Goal: Transaction & Acquisition: Subscribe to service/newsletter

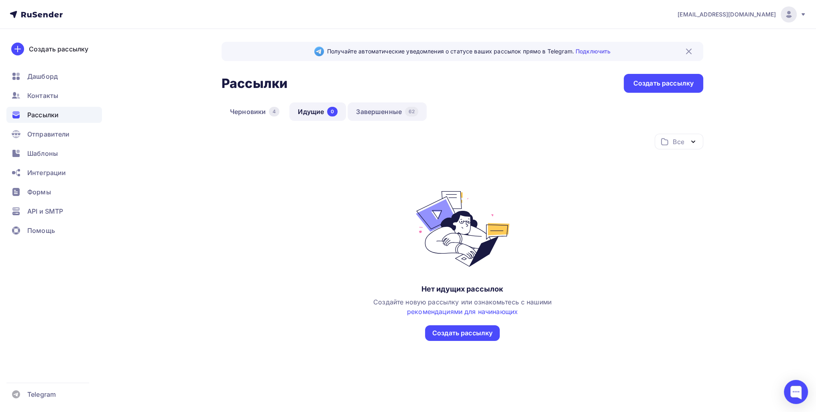
click at [376, 112] on link "Завершенные 62" at bounding box center [387, 111] width 79 height 18
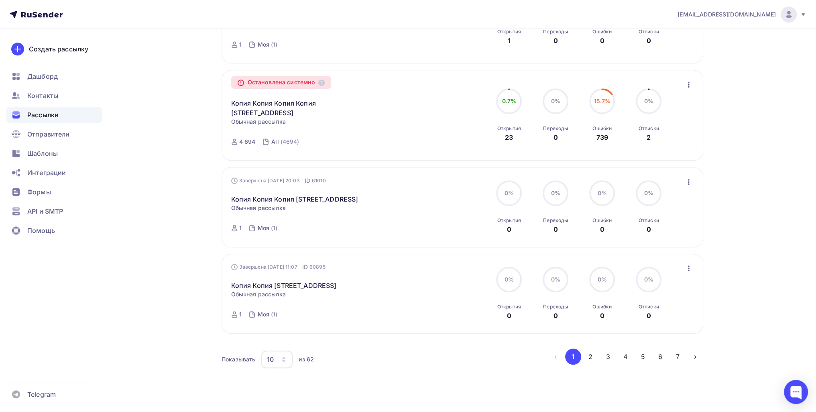
scroll to position [748, 0]
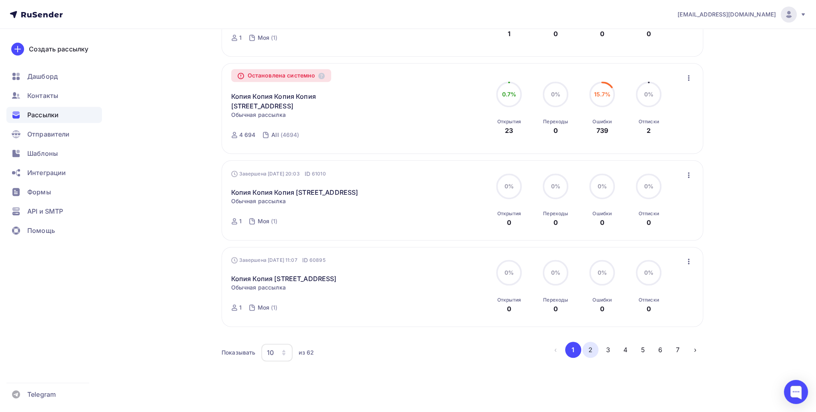
click at [405, 342] on button "2" at bounding box center [590, 350] width 16 height 16
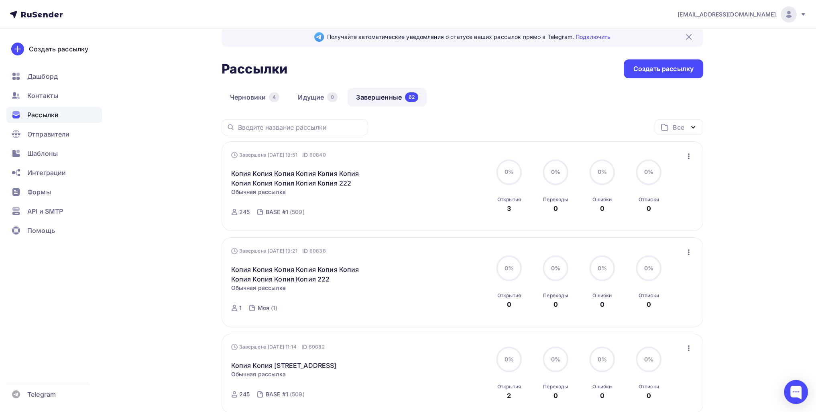
click at [405, 248] on icon "button" at bounding box center [689, 252] width 10 height 10
click at [405, 304] on div "Копировать в новую" at bounding box center [651, 305] width 82 height 10
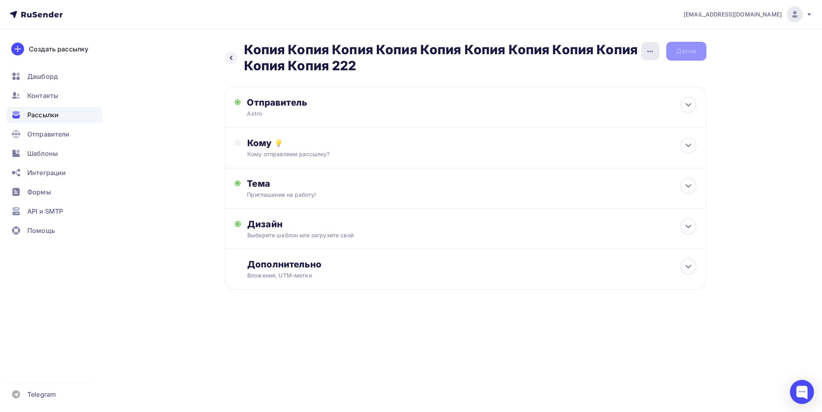
click at [405, 52] on icon "button" at bounding box center [650, 52] width 10 height 10
click at [405, 94] on div "Переименовать рассылку" at bounding box center [608, 92] width 100 height 10
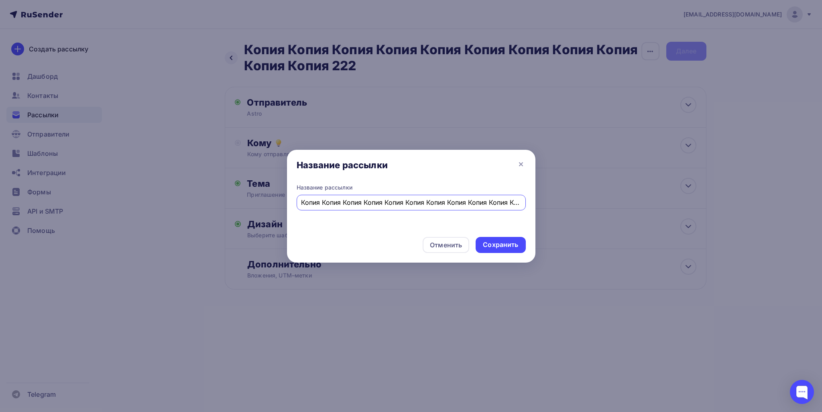
scroll to position [0, 21]
click at [405, 199] on input "Копия Копия Копия Копия Копия Копия Копия Копия Копия Копия Копия 222" at bounding box center [411, 202] width 220 height 10
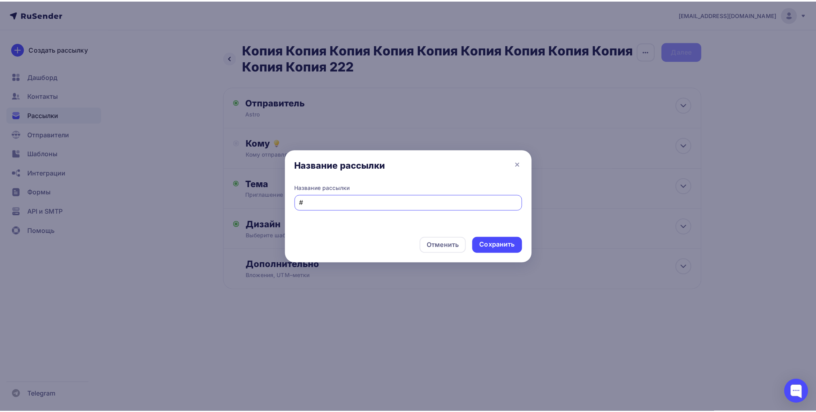
scroll to position [0, 0]
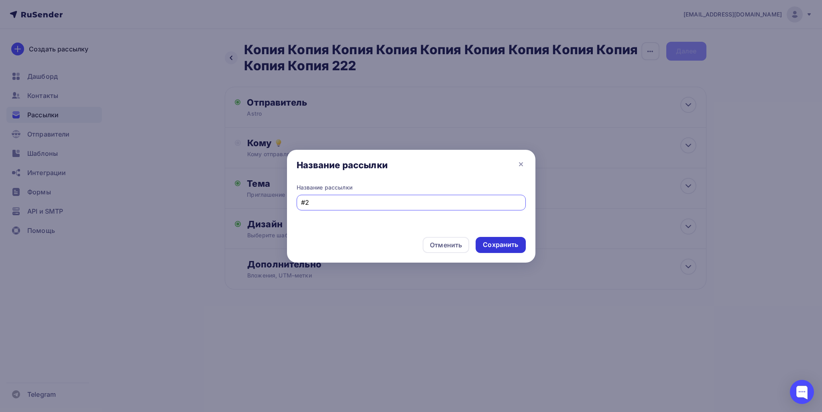
type input "#2"
click at [405, 244] on div "Сохранить" at bounding box center [500, 244] width 35 height 9
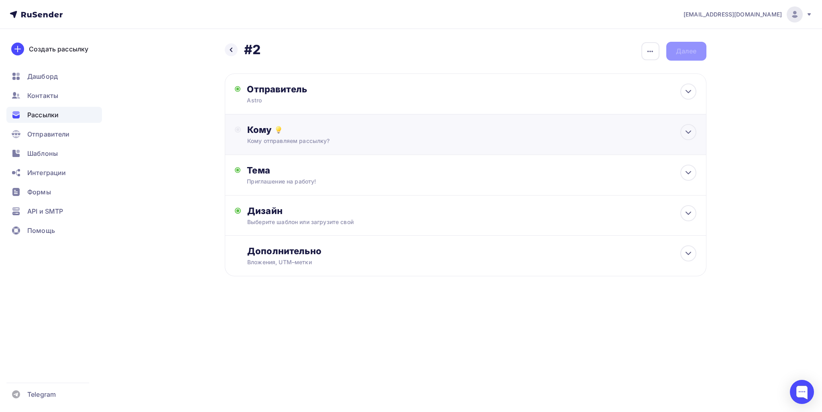
click at [291, 133] on div "Кому" at bounding box center [471, 129] width 449 height 11
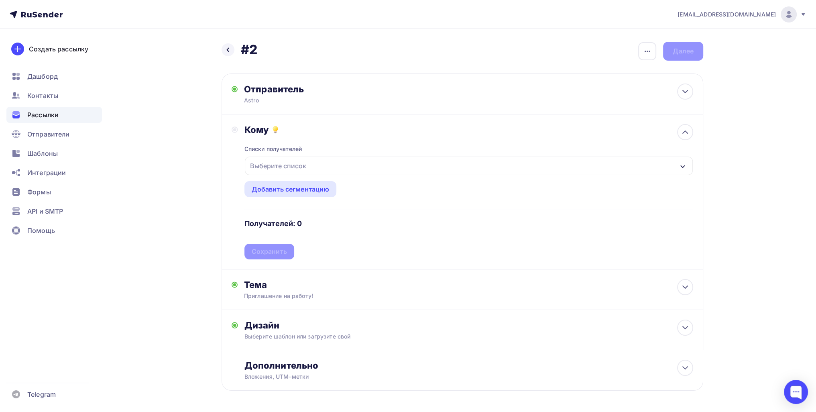
click at [273, 165] on div "Выберите список" at bounding box center [278, 166] width 63 height 14
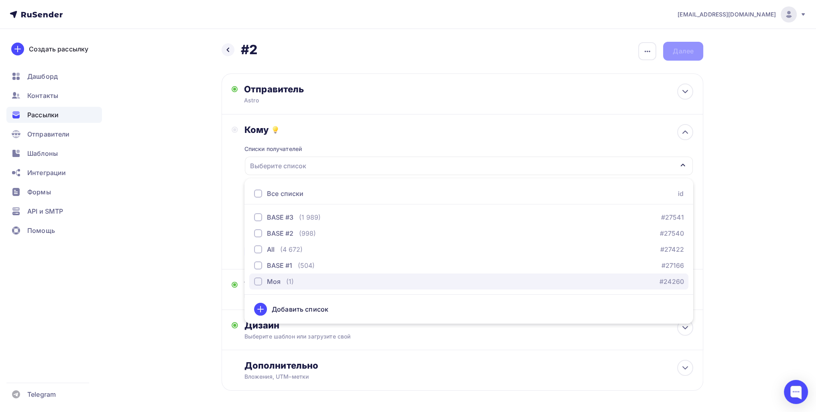
click at [292, 280] on div "(1)" at bounding box center [290, 282] width 8 height 10
click at [189, 236] on div "Назад #2 #2 Закончить позже Переименовать рассылку Удалить Далее Отправитель As…" at bounding box center [408, 235] width 658 height 413
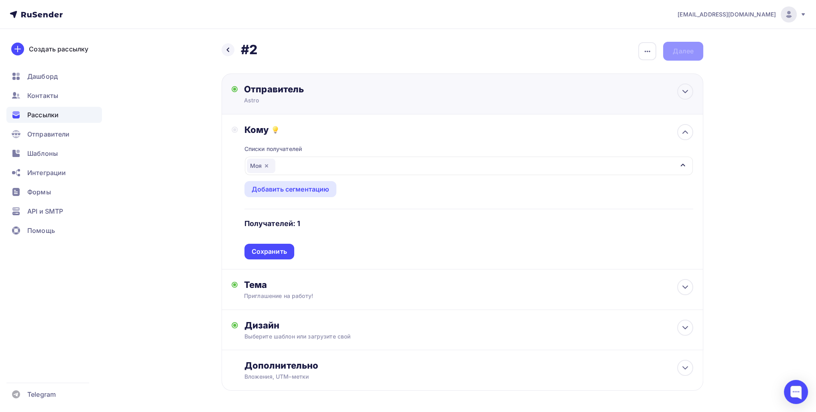
click at [294, 103] on div "Astro" at bounding box center [322, 100] width 157 height 8
type input "Astro"
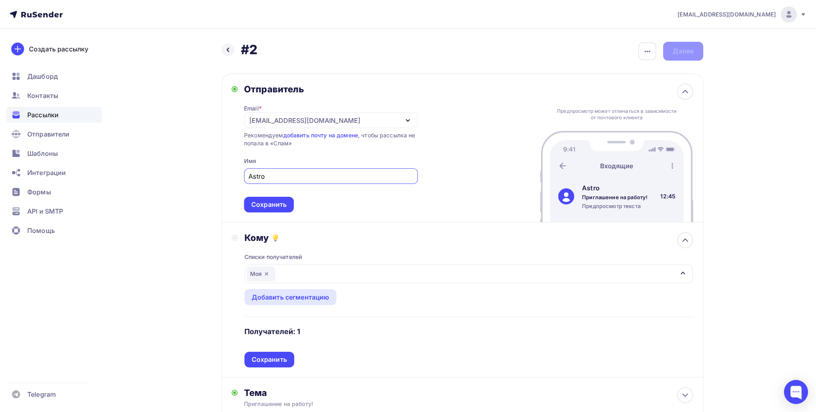
click at [285, 121] on div "[EMAIL_ADDRESS][DOMAIN_NAME]" at bounding box center [304, 121] width 111 height 10
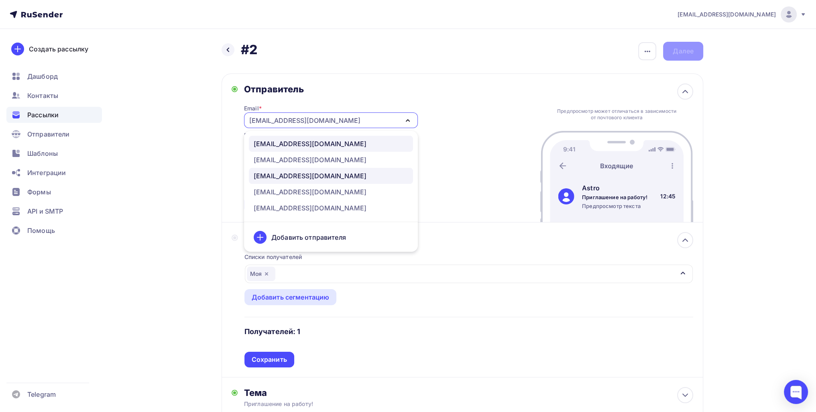
click at [313, 149] on link "[EMAIL_ADDRESS][DOMAIN_NAME]" at bounding box center [331, 144] width 164 height 16
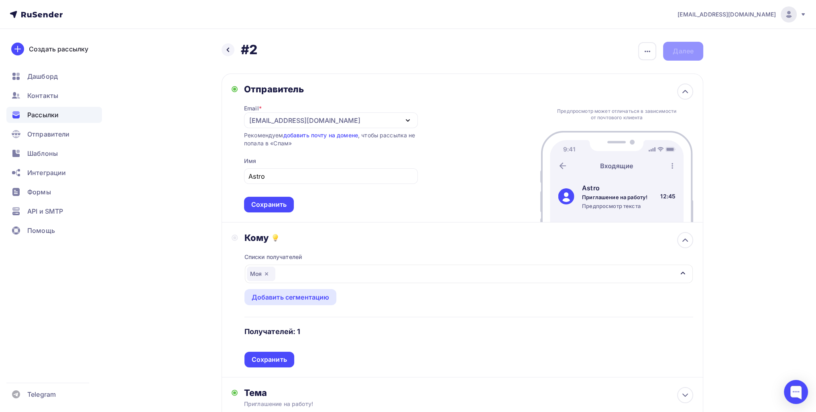
click at [170, 220] on div "Назад #2 #2 Закончить позже Переименовать рассылку Удалить Далее Отправитель Em…" at bounding box center [408, 289] width 658 height 521
click at [262, 208] on div "Сохранить" at bounding box center [268, 204] width 35 height 9
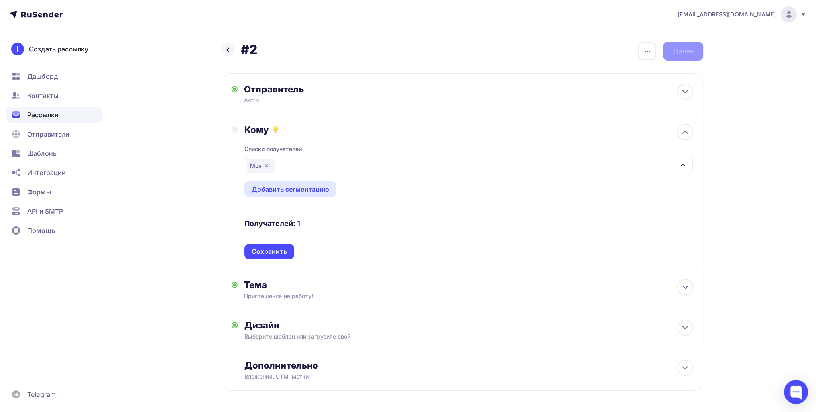
click at [261, 259] on div "Кому Списки получателей Моя Все списки id BASE #3 (1 989) #27541 BASE #2 (998) …" at bounding box center [463, 191] width 482 height 155
click at [261, 249] on div "Сохранить" at bounding box center [269, 251] width 35 height 9
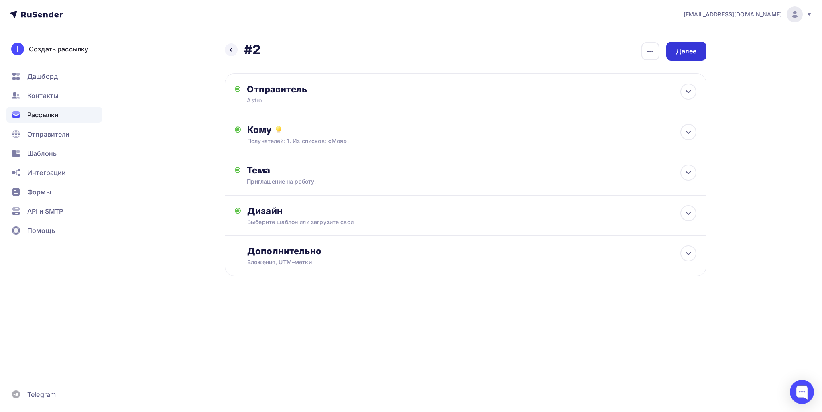
click at [405, 44] on div "Далее" at bounding box center [686, 51] width 40 height 19
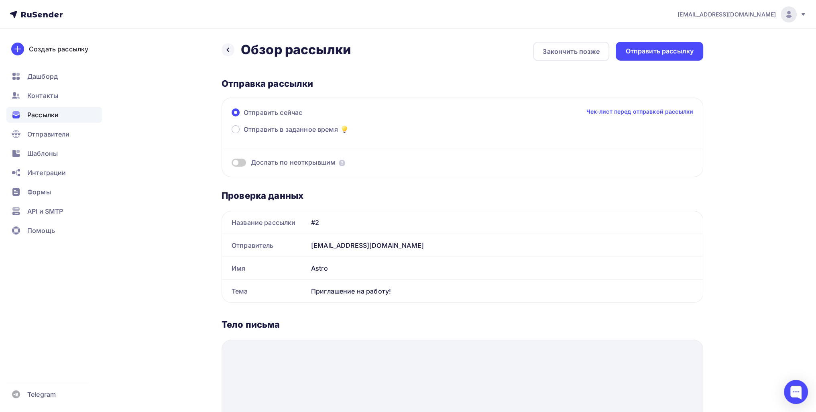
click at [405, 55] on div "Отправить рассылку" at bounding box center [659, 51] width 87 height 19
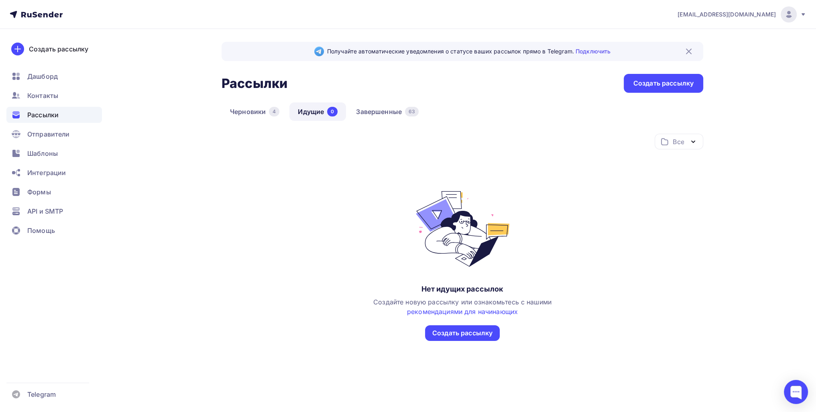
click at [401, 128] on div "Черновики 4 Идущие 0 Завершенные 63" at bounding box center [463, 117] width 482 height 31
click at [399, 116] on link "Завершенные 63" at bounding box center [387, 111] width 79 height 18
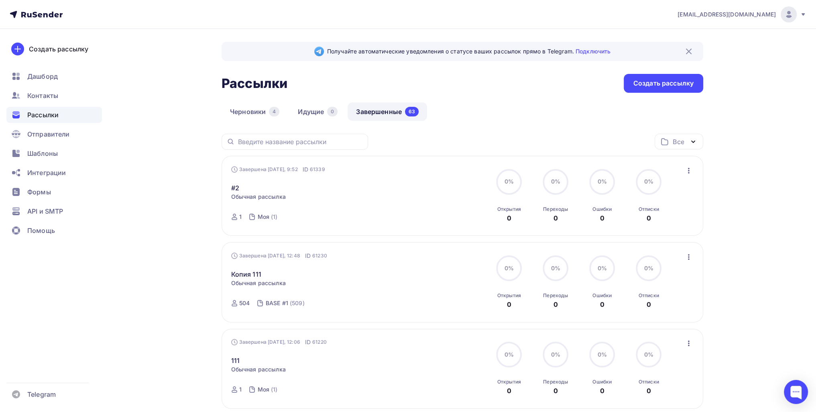
click at [692, 169] on icon "button" at bounding box center [689, 171] width 10 height 10
click at [677, 222] on div "Копировать в новую" at bounding box center [651, 223] width 82 height 10
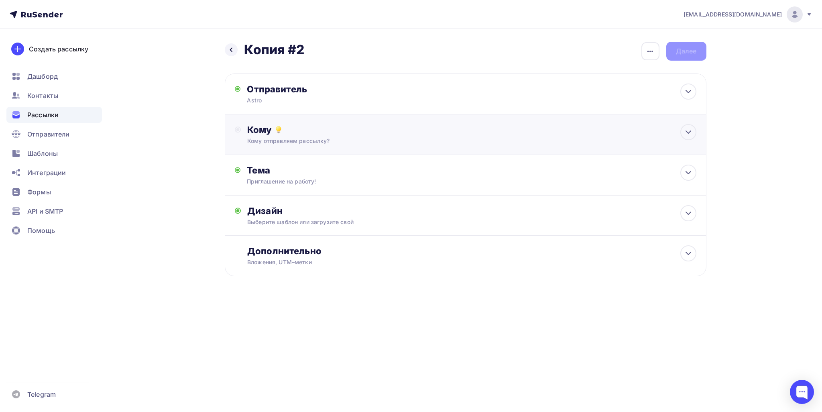
click at [319, 134] on div "Кому" at bounding box center [471, 129] width 449 height 11
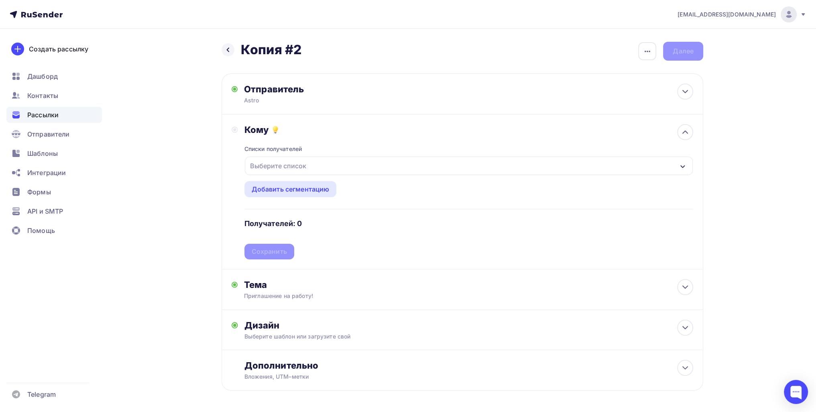
click at [303, 165] on div "Выберите список" at bounding box center [278, 166] width 63 height 14
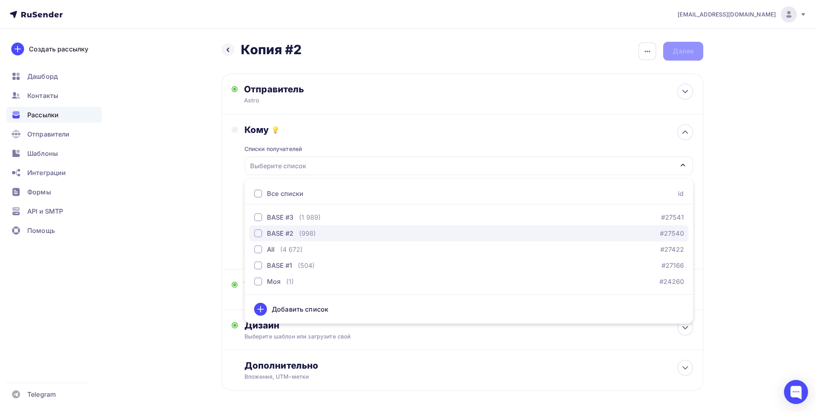
click at [327, 232] on div "BASE #2 (998) #27540" at bounding box center [468, 233] width 429 height 10
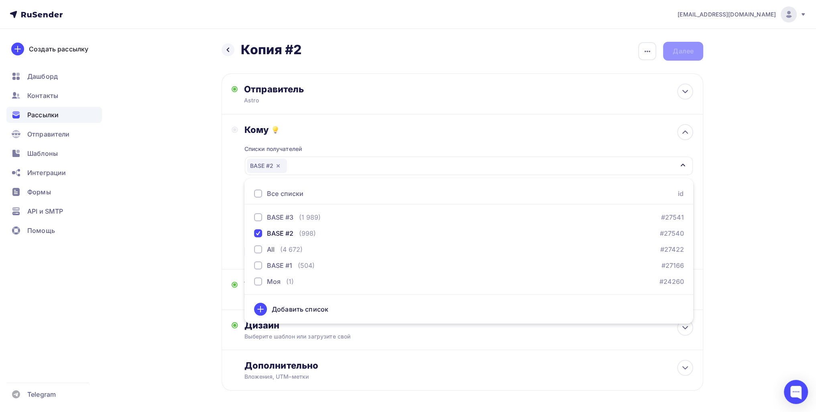
drag, startPoint x: 160, startPoint y: 220, endPoint x: 173, endPoint y: 218, distance: 13.5
click at [160, 220] on div "Назад Копия #2 Копия #2 Закончить позже Переименовать рассылку Удалить Далее От…" at bounding box center [408, 235] width 658 height 413
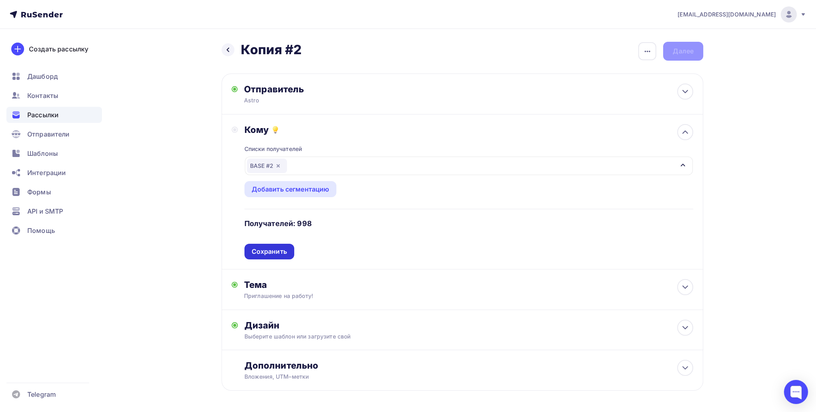
click at [266, 249] on div "Сохранить" at bounding box center [269, 251] width 35 height 9
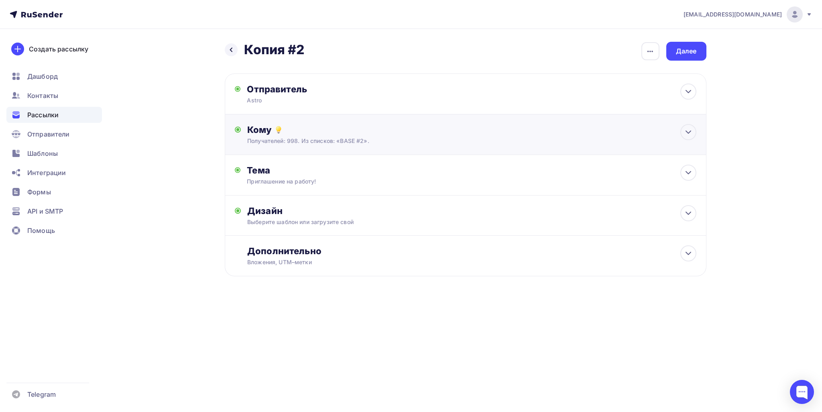
click at [469, 140] on div "Получателей: 998. Из списков: «BASE #2»." at bounding box center [449, 141] width 404 height 8
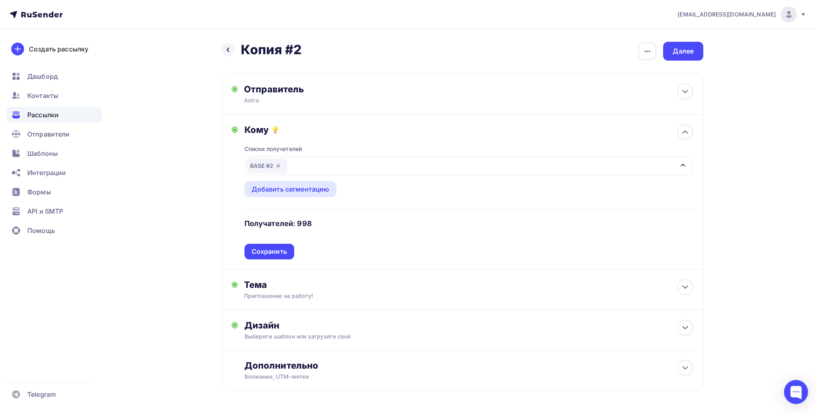
click at [286, 260] on div "Кому Списки получателей BASE #2 Все списки id BASE #3 (1 989) #27541 BASE #2 (9…" at bounding box center [463, 191] width 482 height 155
click at [285, 249] on div "Сохранить" at bounding box center [269, 251] width 35 height 9
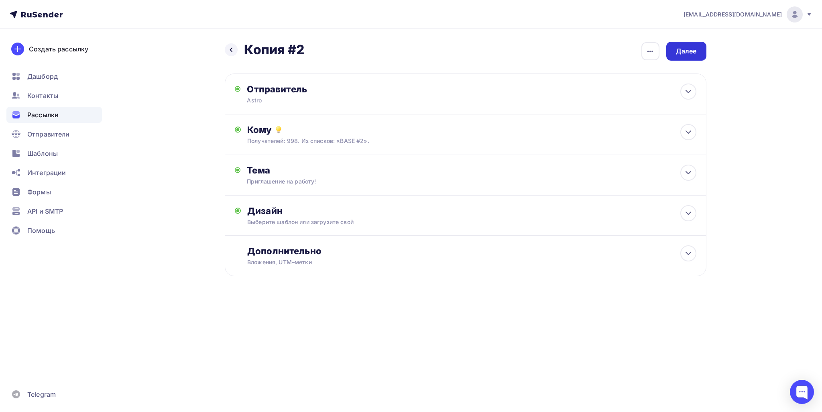
click at [698, 44] on div "Далее" at bounding box center [686, 51] width 40 height 19
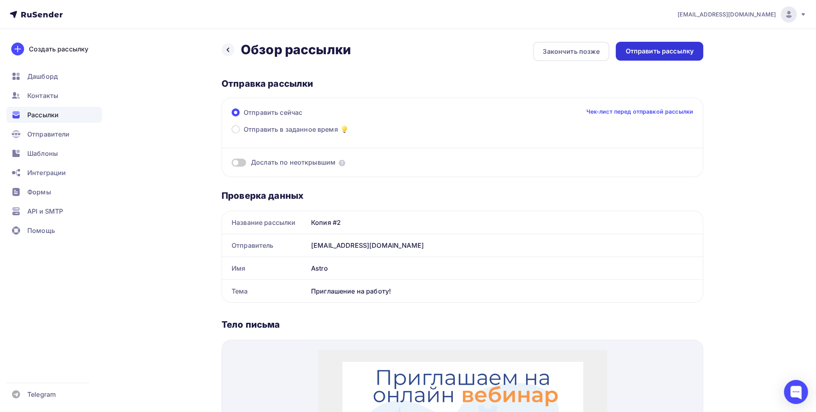
click at [685, 50] on div "Отправить рассылку" at bounding box center [659, 51] width 68 height 9
